Goal: Information Seeking & Learning: Learn about a topic

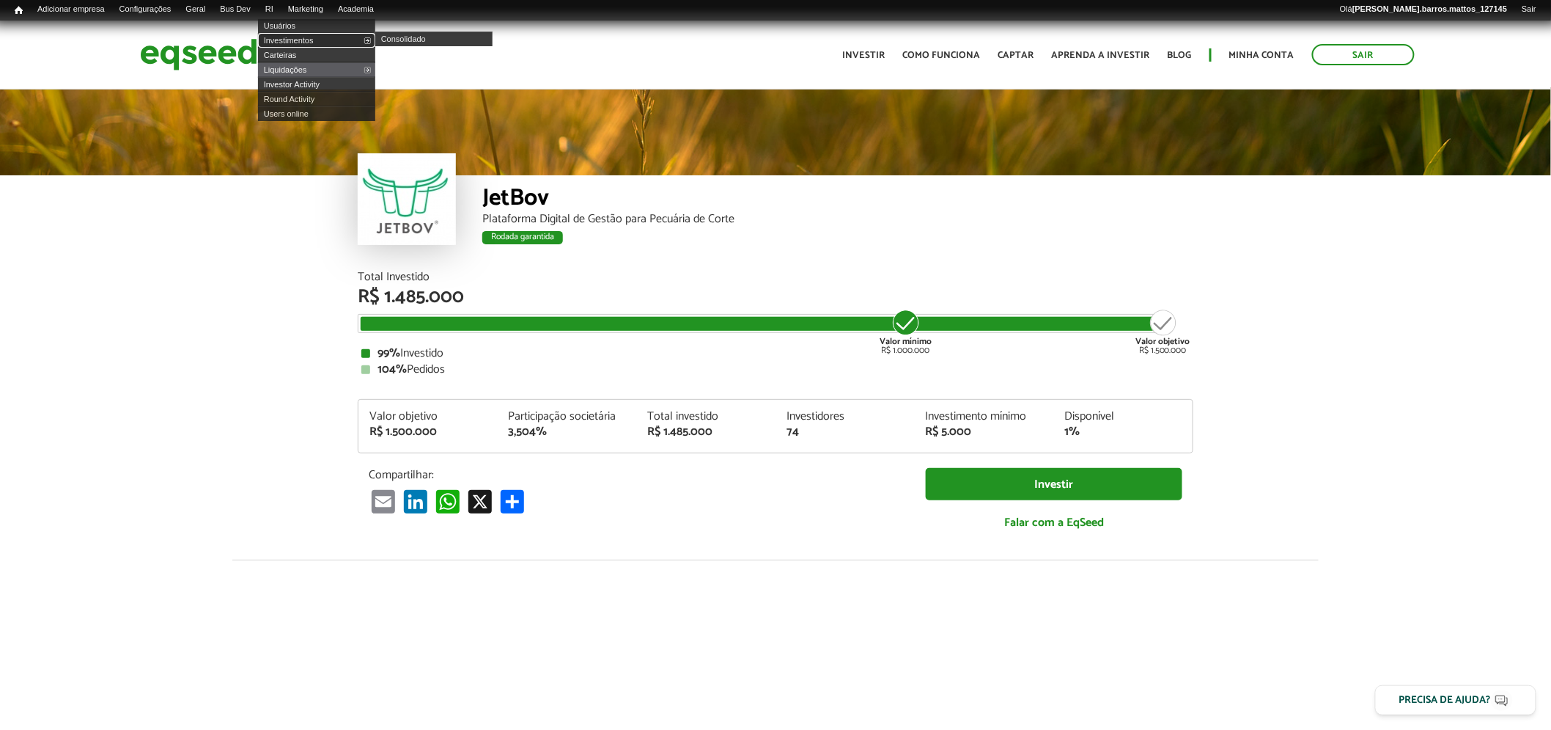
click at [288, 38] on link "Investimentos" at bounding box center [316, 40] width 117 height 15
